Goal: Information Seeking & Learning: Learn about a topic

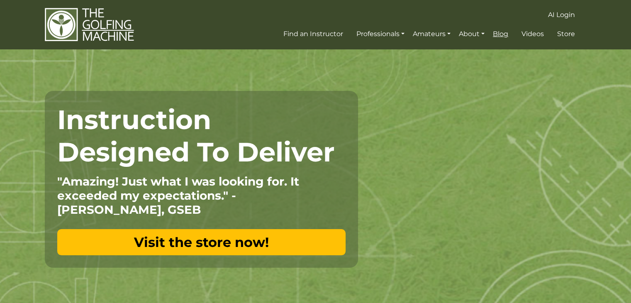
click at [502, 32] on span "Blog" at bounding box center [500, 34] width 15 height 8
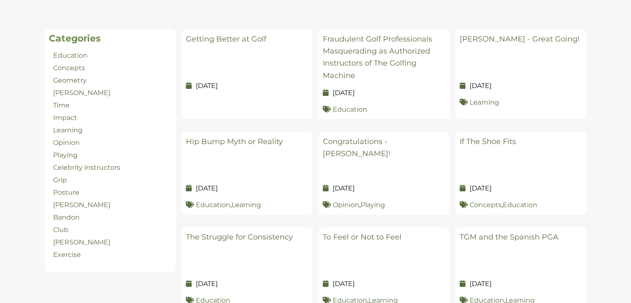
scroll to position [162, 0]
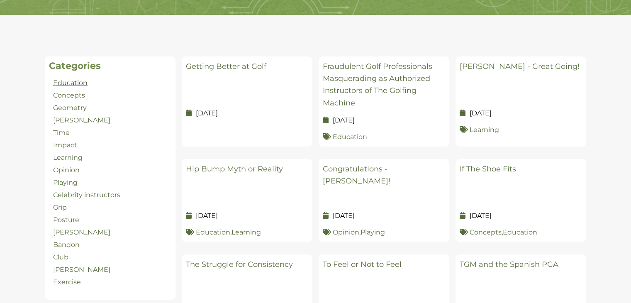
click at [64, 84] on link "Education" at bounding box center [70, 83] width 34 height 8
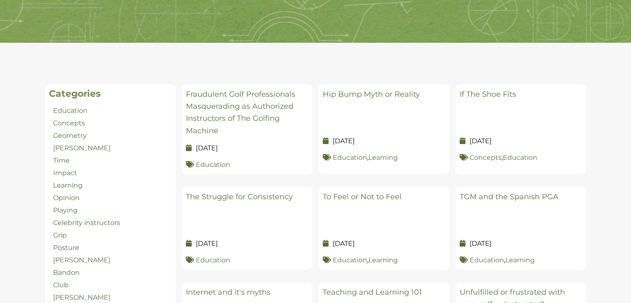
scroll to position [139, 0]
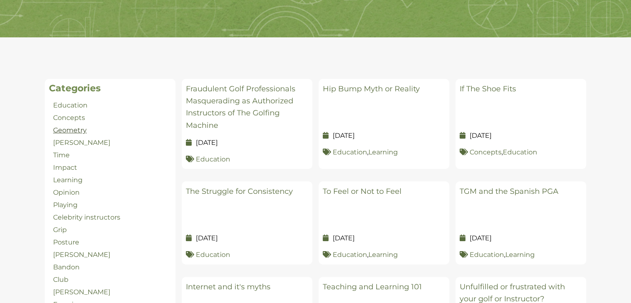
click at [68, 133] on link "Geometry" at bounding box center [70, 130] width 34 height 8
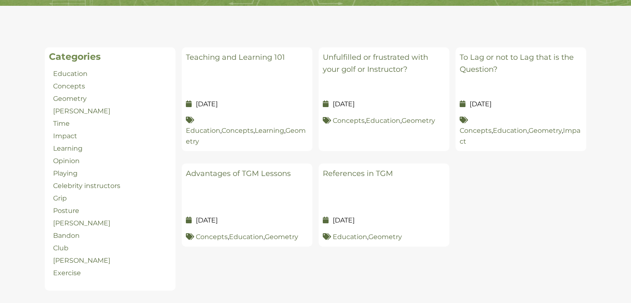
scroll to position [170, 0]
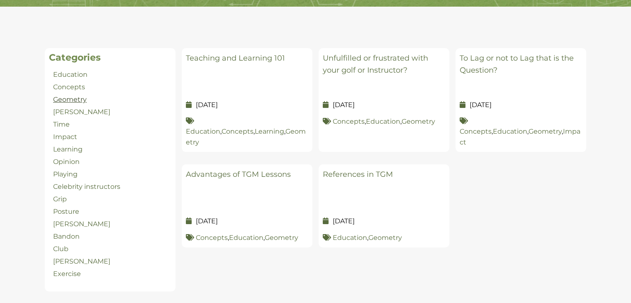
click at [75, 98] on link "Geometry" at bounding box center [70, 99] width 34 height 8
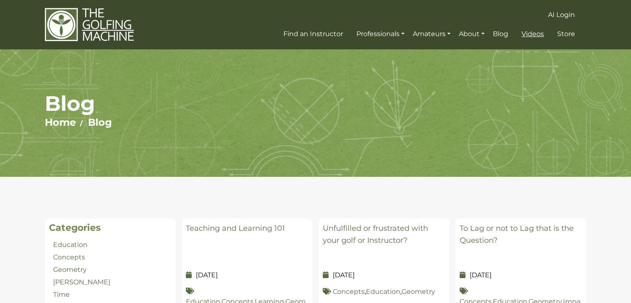
click at [536, 34] on span "Videos" at bounding box center [533, 34] width 22 height 8
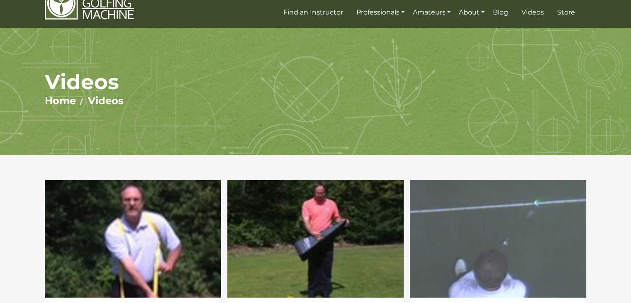
scroll to position [13, 0]
